Goal: Information Seeking & Learning: Learn about a topic

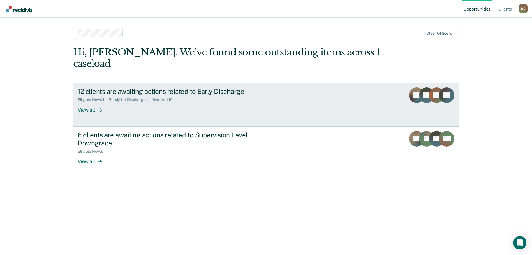
click at [86, 102] on div "View all" at bounding box center [93, 107] width 31 height 11
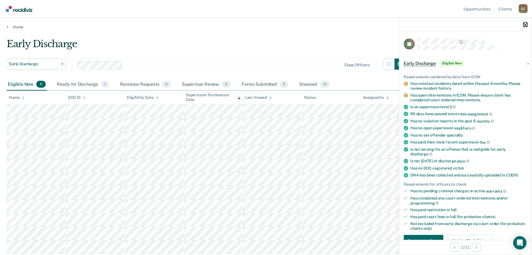
click at [525, 23] on icon "button" at bounding box center [525, 25] width 4 height 4
